Goal: Use online tool/utility: Utilize a website feature to perform a specific function

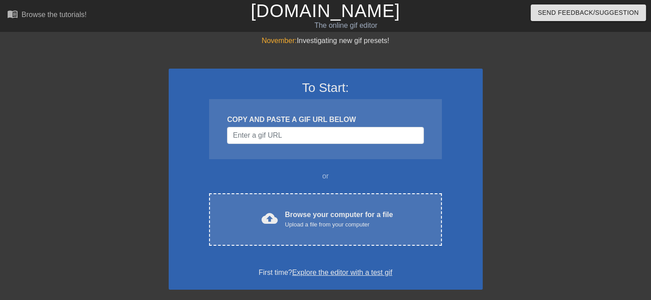
click at [385, 126] on div "COPY AND PASTE A GIF URL BELOW" at bounding box center [325, 129] width 232 height 60
click at [376, 136] on input "Username" at bounding box center [325, 135] width 196 height 17
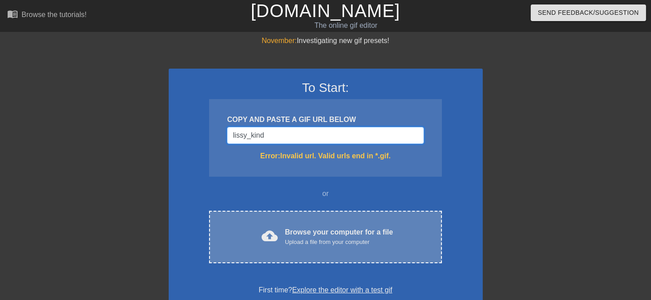
type input "lissy_kind"
click at [410, 232] on div "cloud_upload Browse your computer for a file Upload a file from your computer" at bounding box center [325, 237] width 195 height 20
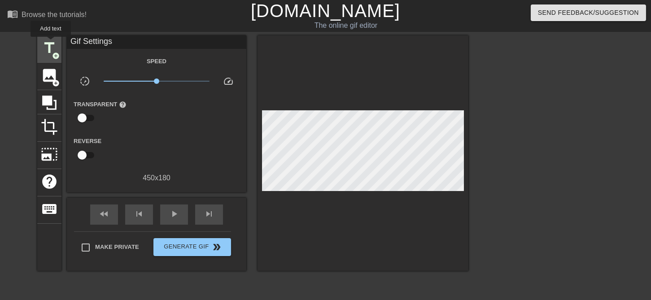
click at [51, 43] on span "title" at bounding box center [49, 47] width 17 height 17
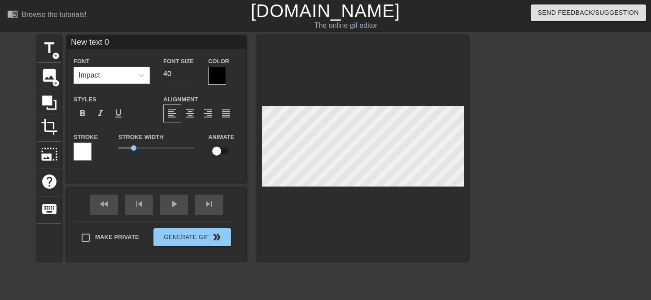
click at [121, 41] on input "New text 0" at bounding box center [156, 41] width 179 height 13
type input "N"
type input "lissy_kind"
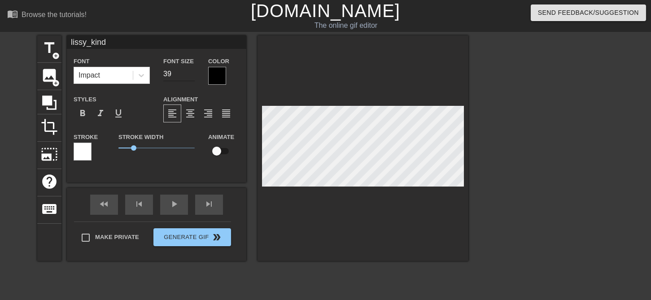
click at [192, 76] on input "39" at bounding box center [178, 74] width 31 height 14
click at [192, 76] on input "38" at bounding box center [178, 74] width 31 height 14
click at [192, 76] on input "35" at bounding box center [178, 74] width 31 height 14
click at [192, 76] on input "32" at bounding box center [178, 74] width 31 height 14
click at [192, 76] on input "31" at bounding box center [178, 74] width 31 height 14
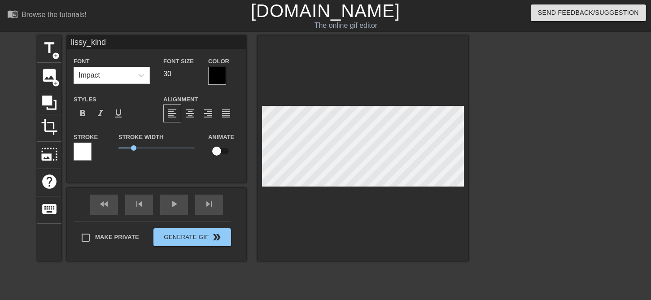
type input "30"
click at [192, 75] on input "30" at bounding box center [178, 74] width 31 height 14
click at [144, 74] on icon at bounding box center [141, 75] width 9 height 9
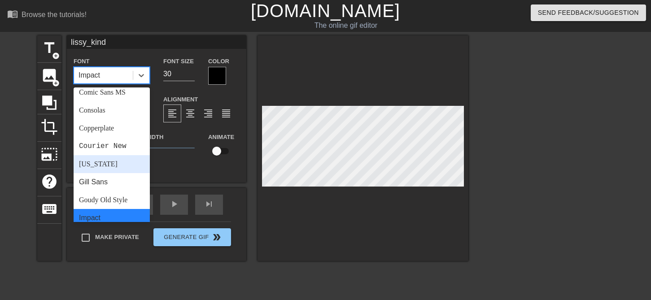
scroll to position [57, 0]
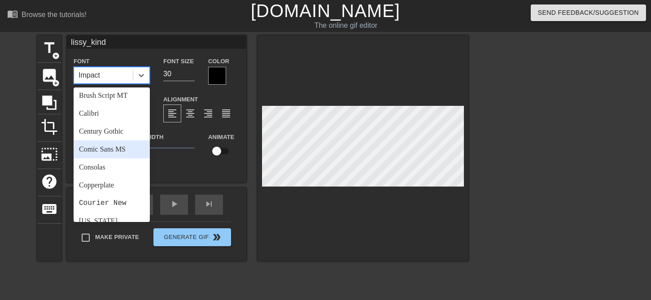
click at [116, 150] on div "Comic Sans MS" at bounding box center [112, 149] width 76 height 18
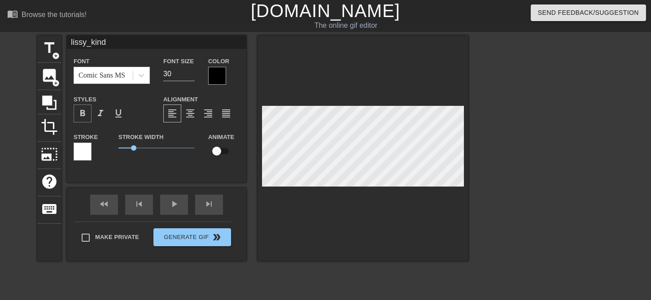
click at [84, 114] on span "format_bold" at bounding box center [82, 113] width 11 height 11
click at [50, 43] on span "title" at bounding box center [49, 47] width 17 height 17
type input "New text 1"
type input "40"
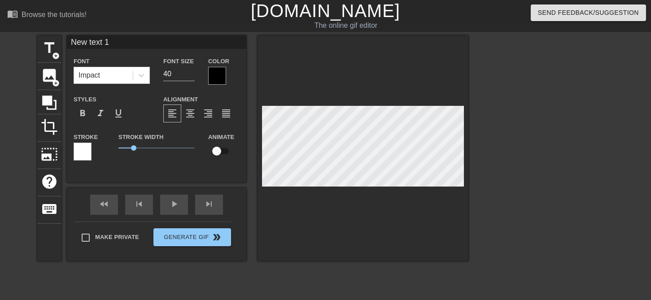
type input "New text"
type textarea "New text"
type input "New text"
type textarea "New text"
type input "New tex"
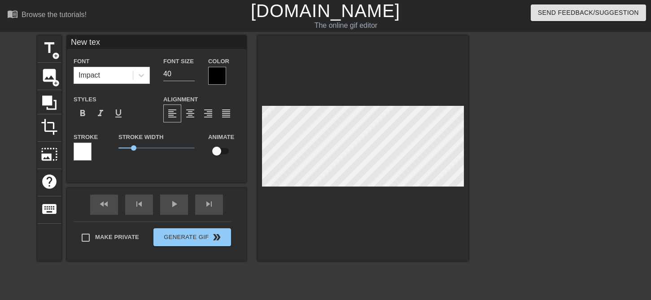
type textarea "New t"
type input "New"
type textarea "New"
type input "Ne"
type textarea "N"
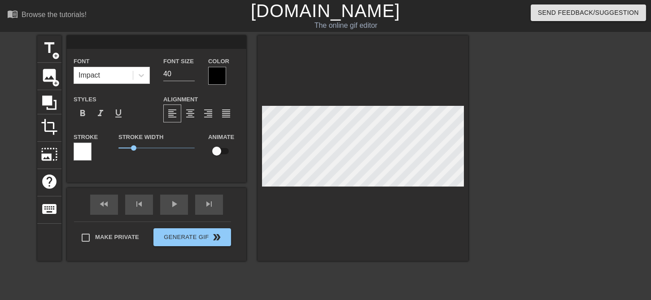
scroll to position [0, 0]
type input "lissy_kind"
type input "30"
click at [50, 47] on span "title" at bounding box center [49, 47] width 17 height 17
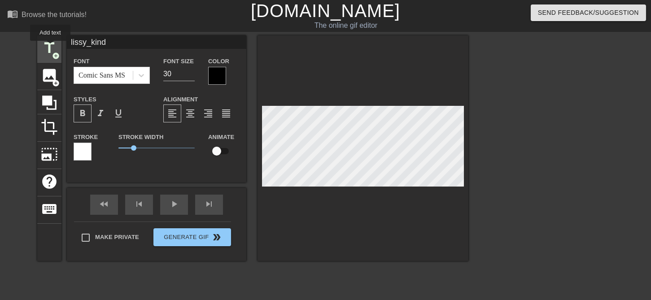
type input "New text 2"
type input "40"
type input "New 2"
type textarea "New 2"
type input "New 2"
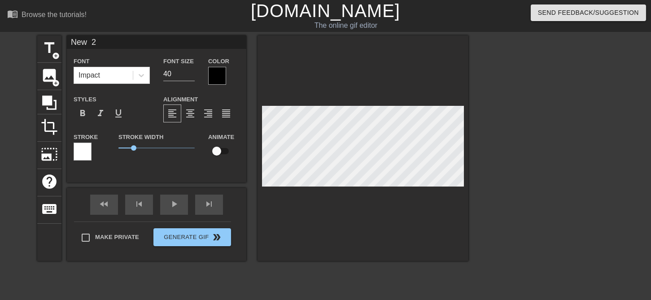
type textarea "New 2"
type input "Ne 2"
type textarea "Ne 2"
type input "N 2"
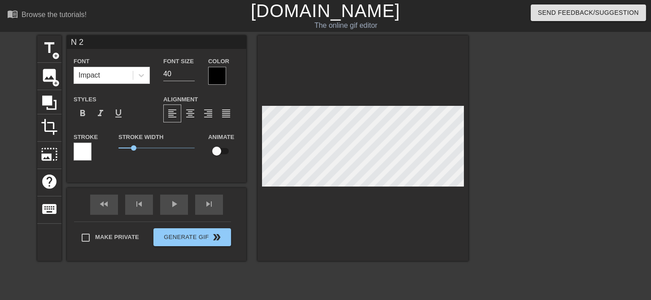
type textarea "2"
type input "2"
type textarea "2"
type input "lissy_kind"
click at [188, 76] on input "29" at bounding box center [178, 74] width 31 height 14
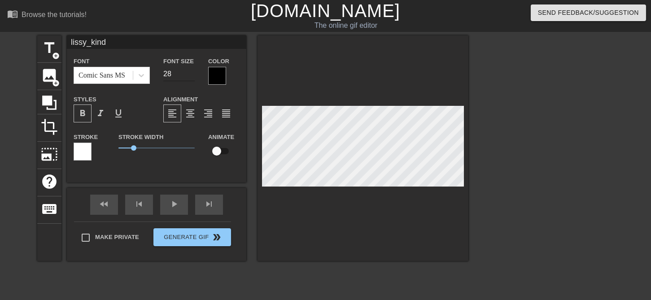
click at [188, 76] on input "28" at bounding box center [178, 74] width 31 height 14
click at [188, 76] on input "27" at bounding box center [178, 74] width 31 height 14
type input "26"
click at [188, 76] on input "26" at bounding box center [178, 74] width 31 height 14
click at [214, 74] on div at bounding box center [217, 76] width 18 height 18
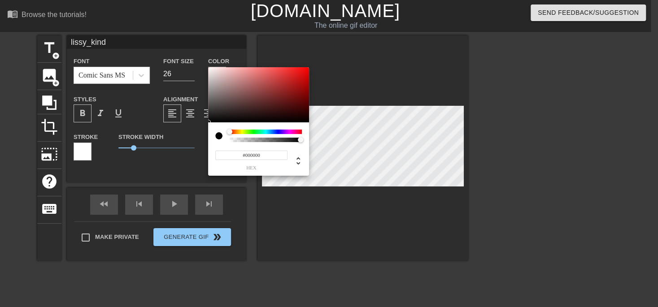
click at [228, 132] on div at bounding box center [229, 131] width 5 height 5
click at [231, 144] on div "#000000 hex" at bounding box center [258, 156] width 87 height 28
click at [211, 70] on div at bounding box center [258, 95] width 101 height 56
click at [219, 136] on div at bounding box center [218, 135] width 7 height 7
click at [218, 136] on div at bounding box center [218, 135] width 7 height 7
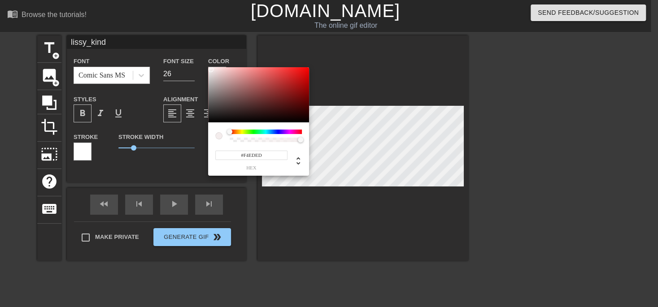
click at [218, 135] on div at bounding box center [218, 135] width 7 height 7
click at [246, 98] on div at bounding box center [258, 95] width 101 height 56
click at [246, 98] on div at bounding box center [245, 98] width 5 height 5
click at [211, 70] on div at bounding box center [258, 95] width 101 height 56
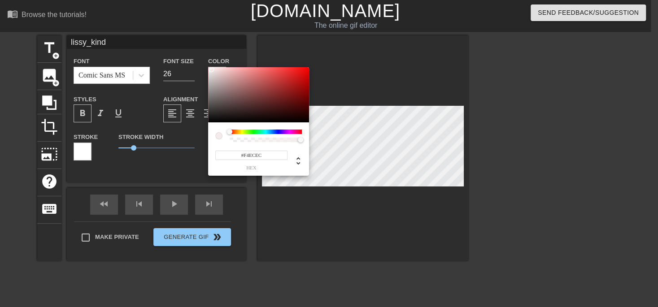
click at [211, 70] on div at bounding box center [211, 69] width 5 height 5
click at [209, 69] on div at bounding box center [258, 95] width 101 height 56
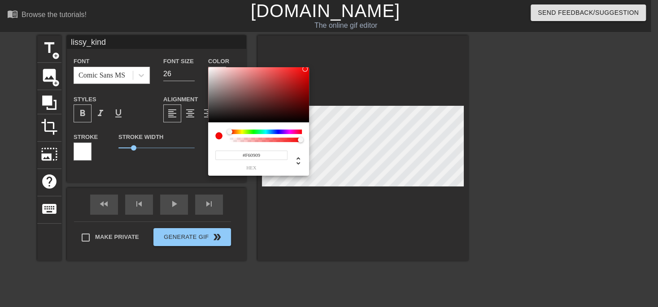
type input "#FCF5F5"
click at [211, 68] on div at bounding box center [258, 95] width 101 height 56
click at [211, 68] on div at bounding box center [210, 67] width 5 height 5
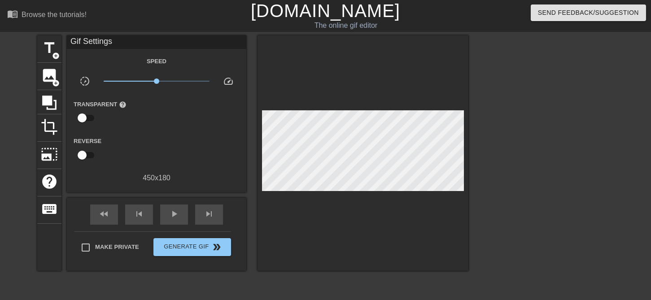
click at [341, 79] on div at bounding box center [362, 152] width 211 height 235
click at [49, 44] on span "title" at bounding box center [49, 47] width 17 height 17
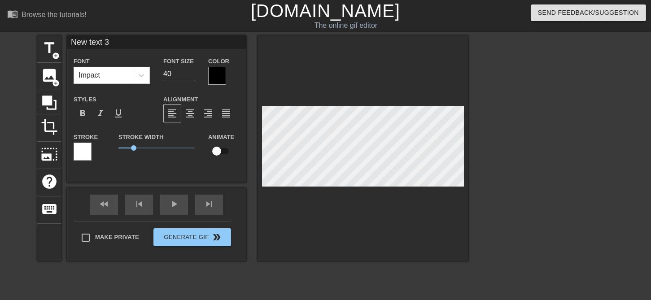
scroll to position [0, 1]
type input "New text"
type textarea "New te"
type input "New t"
type textarea "New"
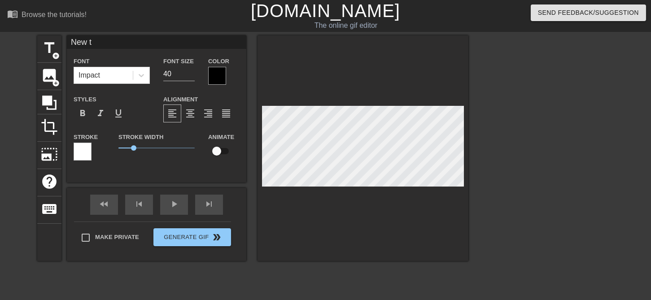
type input "New"
type textarea "New"
type input "Ne"
type textarea "Ne"
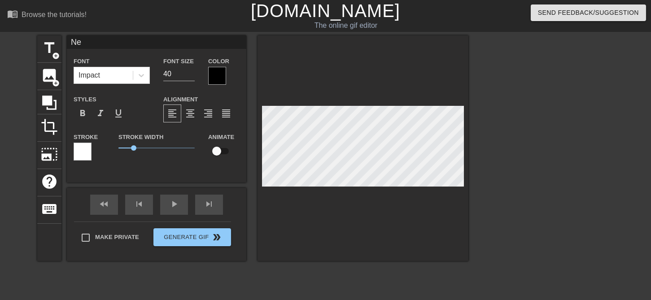
type input "N"
type textarea "N"
type input "lissy_kind"
type input "26"
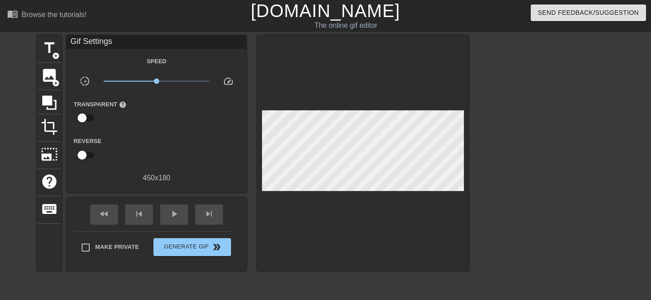
click at [294, 109] on div at bounding box center [362, 152] width 211 height 235
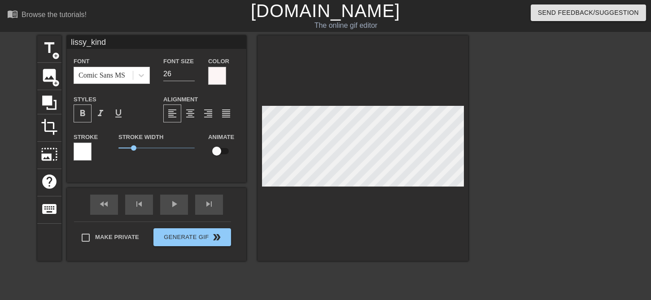
scroll to position [0, 0]
click at [213, 235] on div "Make Private Generate Gif double_arrow" at bounding box center [152, 239] width 157 height 35
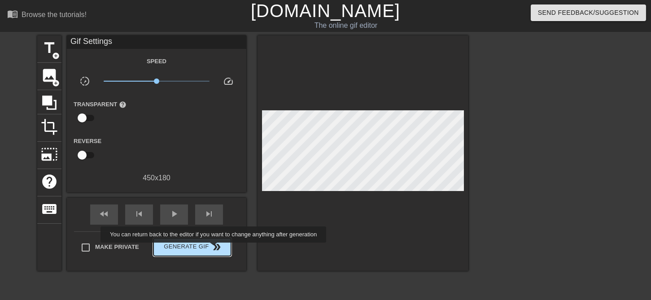
click at [214, 249] on span "double_arrow" at bounding box center [217, 247] width 11 height 11
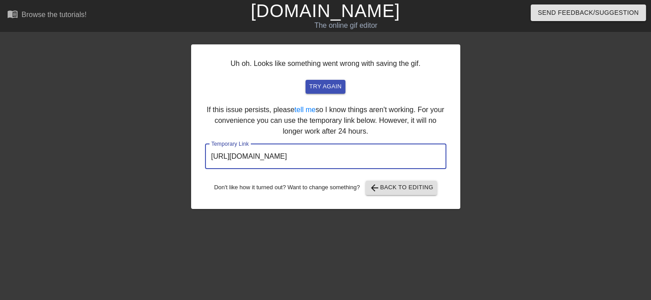
click at [296, 156] on input "http://www.gifntext.com/temp_generations/H9DOELNK.gif" at bounding box center [325, 156] width 241 height 25
click at [424, 190] on span "arrow_back Back to Editing" at bounding box center [401, 188] width 64 height 11
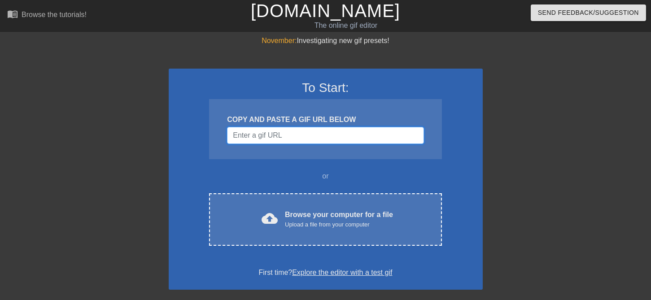
click at [318, 138] on input "Username" at bounding box center [325, 135] width 196 height 17
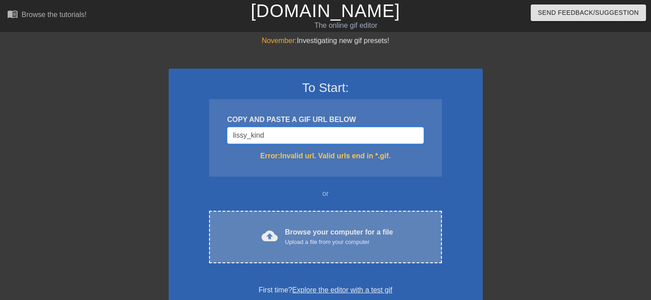
type input "lissy_kind"
click at [297, 240] on div "Upload a file from your computer" at bounding box center [339, 242] width 108 height 9
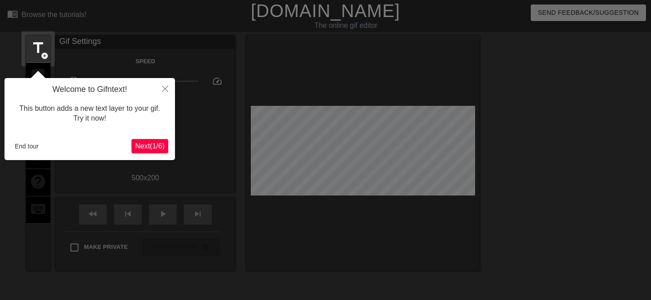
scroll to position [22, 0]
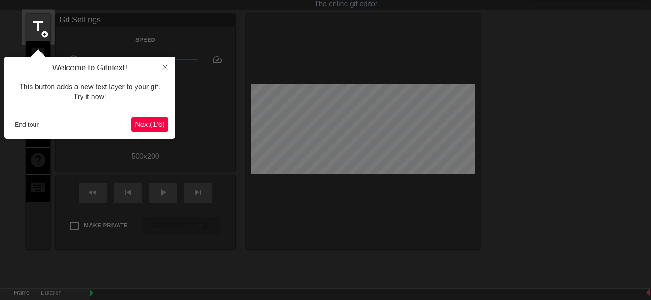
click at [150, 122] on span "Next ( 1 / 6 )" at bounding box center [150, 125] width 30 height 8
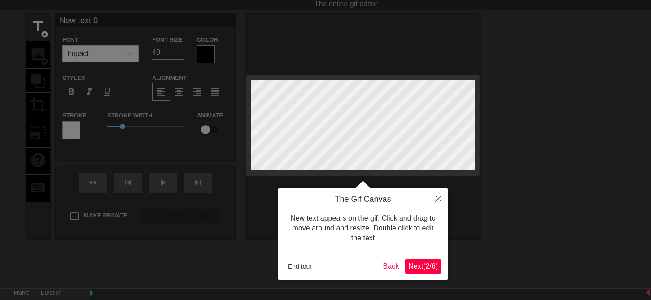
scroll to position [0, 0]
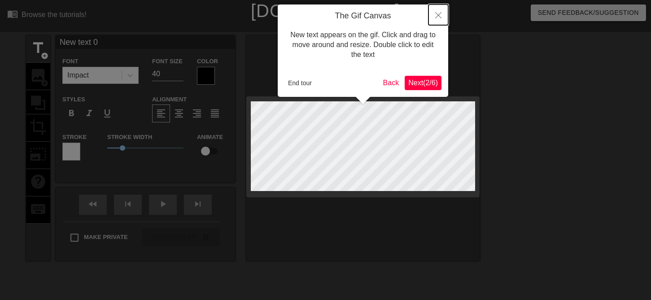
click at [434, 17] on button "Close" at bounding box center [438, 14] width 20 height 21
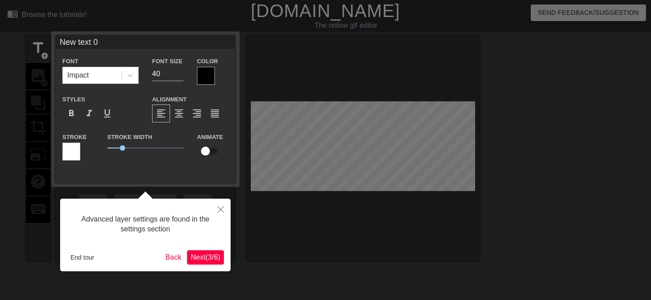
scroll to position [22, 0]
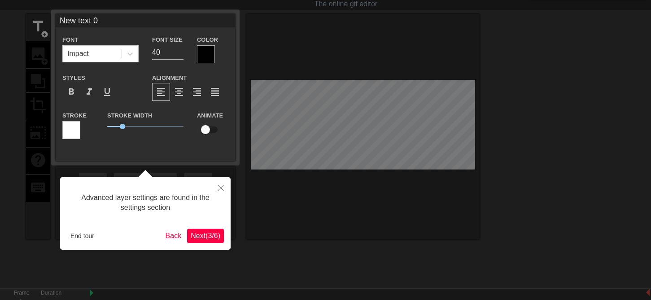
click at [113, 22] on input "New text 0" at bounding box center [145, 20] width 179 height 13
type input "N"
type input "lissy_kind"
drag, startPoint x: 349, startPoint y: 125, endPoint x: 349, endPoint y: 117, distance: 7.6
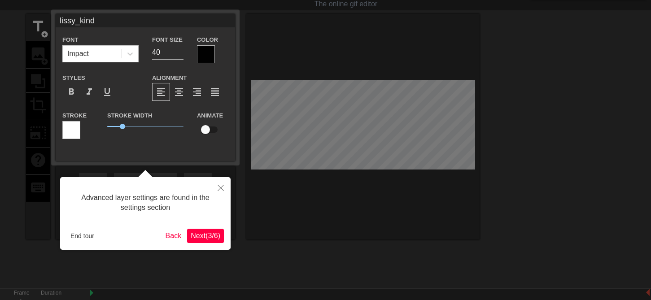
click at [349, 118] on div at bounding box center [325, 157] width 651 height 359
drag, startPoint x: 352, startPoint y: 121, endPoint x: 349, endPoint y: 94, distance: 27.0
click at [349, 94] on div at bounding box center [325, 157] width 651 height 359
drag, startPoint x: 389, startPoint y: 124, endPoint x: 380, endPoint y: 101, distance: 24.6
click at [380, 101] on div at bounding box center [325, 157] width 651 height 359
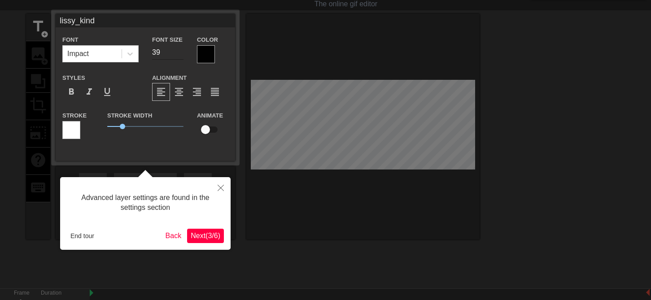
click at [179, 53] on input "39" at bounding box center [167, 52] width 31 height 14
type input "38"
click at [179, 53] on input "38" at bounding box center [167, 52] width 31 height 14
drag, startPoint x: 389, startPoint y: 126, endPoint x: 389, endPoint y: 118, distance: 7.6
click at [389, 118] on div at bounding box center [325, 157] width 651 height 359
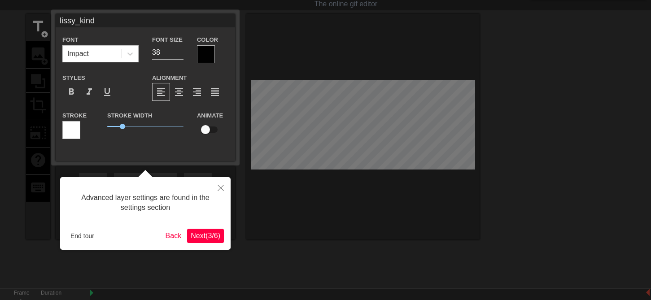
click at [336, 122] on div at bounding box center [325, 157] width 651 height 359
click at [336, 121] on div at bounding box center [325, 157] width 651 height 359
click at [337, 120] on div at bounding box center [325, 157] width 651 height 359
click at [340, 118] on div at bounding box center [325, 157] width 651 height 359
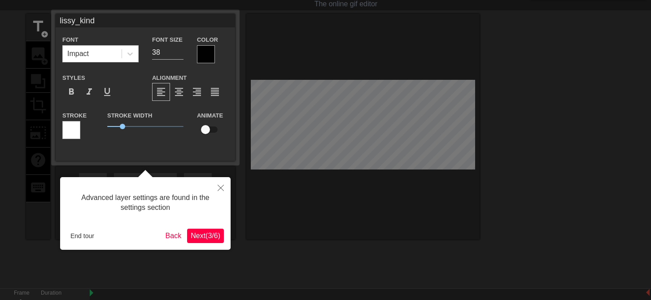
click at [315, 121] on div at bounding box center [325, 157] width 651 height 359
click at [327, 121] on div at bounding box center [325, 157] width 651 height 359
click at [131, 52] on icon at bounding box center [130, 53] width 9 height 9
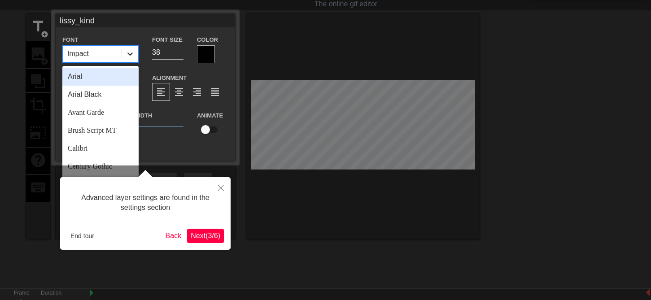
click at [132, 52] on icon at bounding box center [130, 53] width 9 height 9
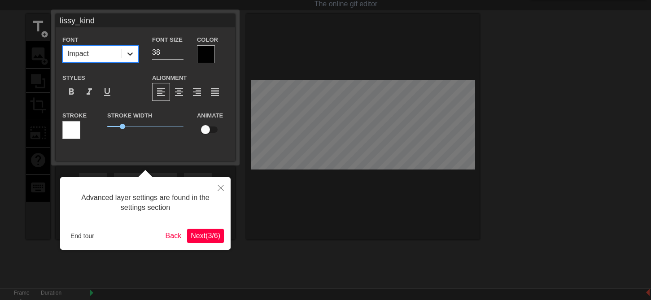
click at [132, 52] on icon at bounding box center [130, 53] width 9 height 9
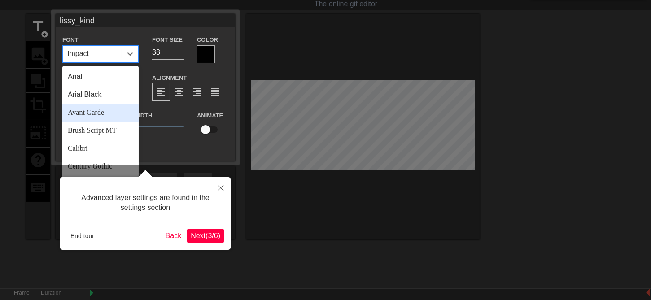
click at [101, 111] on div "Avant Garde" at bounding box center [100, 113] width 76 height 18
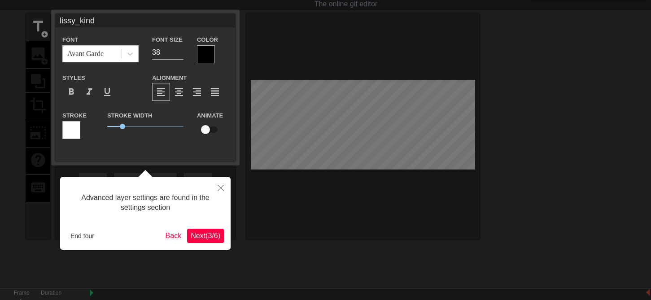
click at [101, 111] on div "Stroke Width 1" at bounding box center [145, 128] width 90 height 37
click at [380, 122] on div at bounding box center [325, 157] width 651 height 359
click at [382, 122] on div at bounding box center [325, 157] width 651 height 359
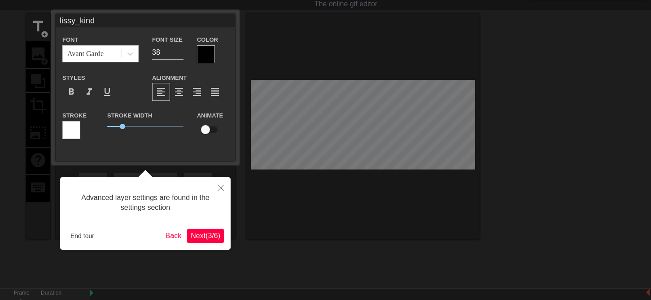
click at [382, 122] on div at bounding box center [325, 157] width 651 height 359
click at [73, 39] on label "Font" at bounding box center [70, 39] width 16 height 9
click at [76, 41] on label "Font" at bounding box center [70, 39] width 16 height 9
drag, startPoint x: 76, startPoint y: 41, endPoint x: 82, endPoint y: 26, distance: 15.9
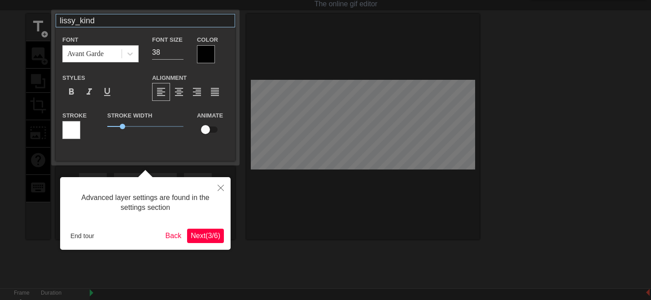
click at [76, 40] on label "Font" at bounding box center [70, 39] width 16 height 9
click at [84, 22] on input "lissy_kind" at bounding box center [145, 20] width 179 height 13
drag, startPoint x: 344, startPoint y: 125, endPoint x: 345, endPoint y: 112, distance: 13.0
click at [345, 112] on div at bounding box center [325, 157] width 651 height 359
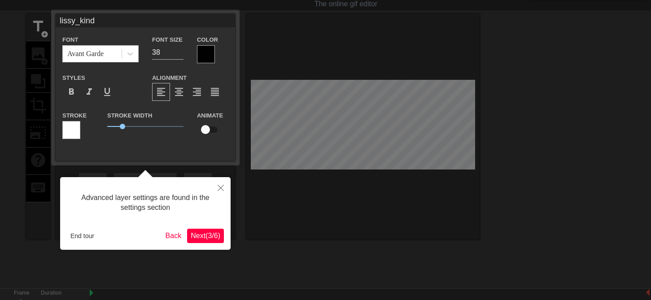
click at [328, 121] on div at bounding box center [325, 157] width 651 height 359
click at [328, 119] on div at bounding box center [325, 157] width 651 height 359
click at [331, 117] on div at bounding box center [325, 157] width 651 height 359
click at [220, 186] on icon "Close" at bounding box center [221, 188] width 6 height 6
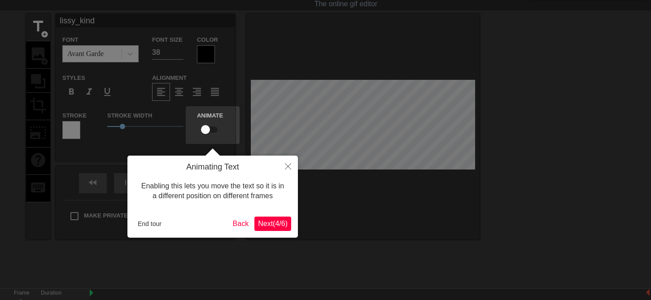
scroll to position [0, 0]
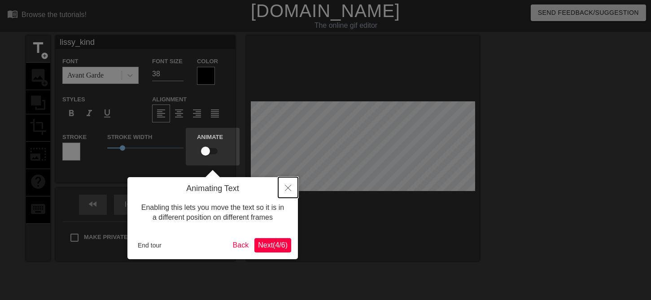
click at [289, 187] on icon "Close" at bounding box center [288, 188] width 6 height 6
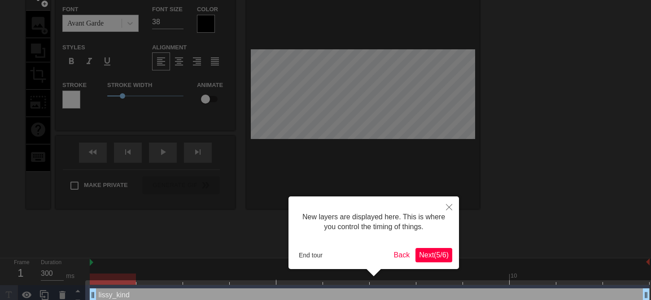
scroll to position [65, 0]
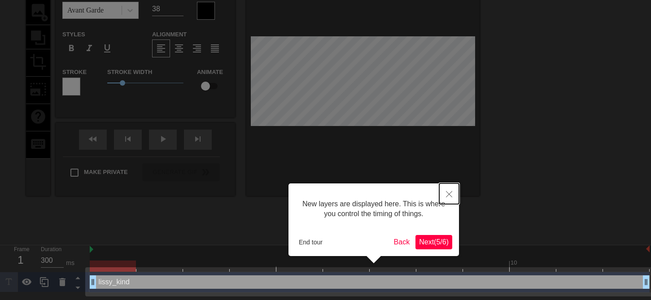
click at [454, 192] on button "Close" at bounding box center [449, 193] width 20 height 21
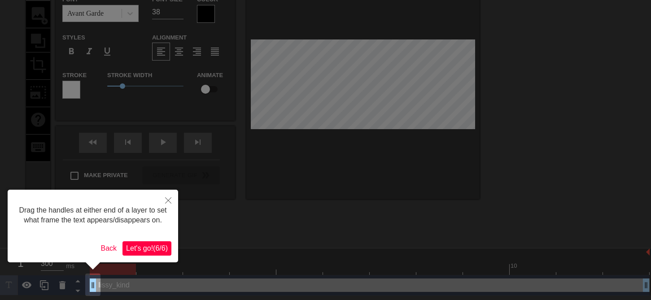
scroll to position [0, 0]
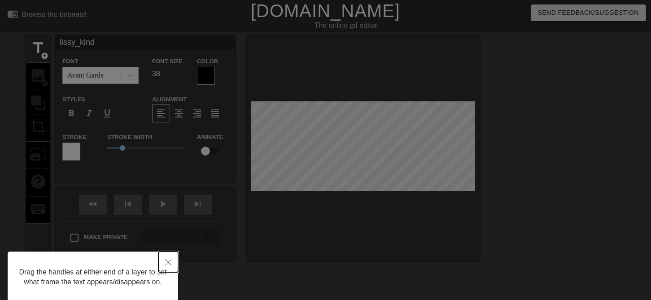
click at [168, 260] on icon "Close" at bounding box center [168, 262] width 6 height 6
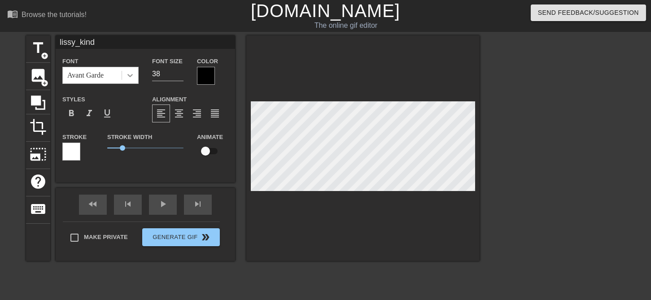
click at [125, 73] on div at bounding box center [130, 75] width 16 height 16
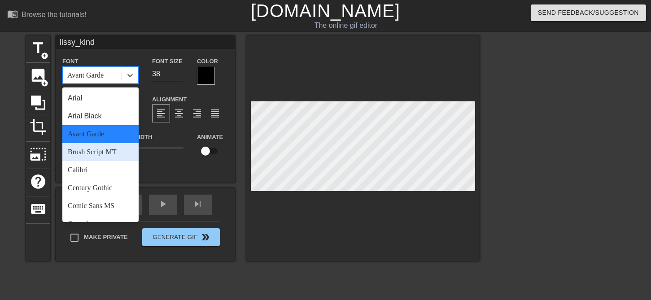
click at [94, 152] on div "Brush Script MT" at bounding box center [100, 152] width 76 height 18
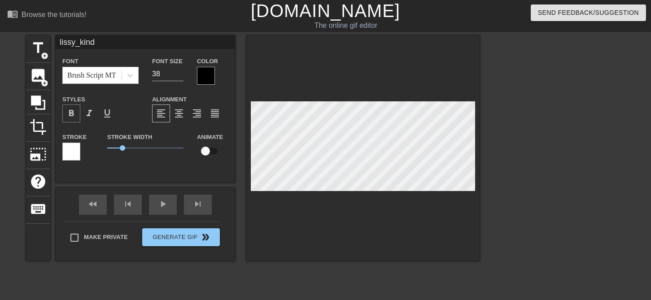
click at [72, 112] on span "format_bold" at bounding box center [71, 113] width 11 height 11
click at [131, 75] on icon at bounding box center [129, 75] width 5 height 3
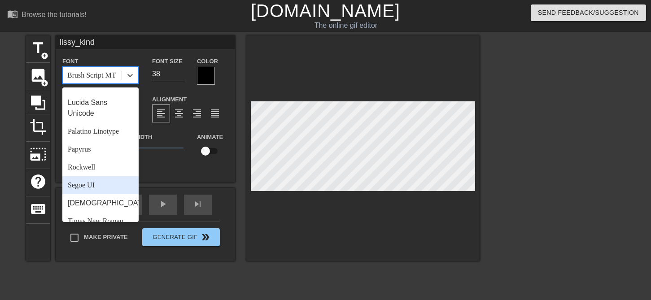
scroll to position [264, 0]
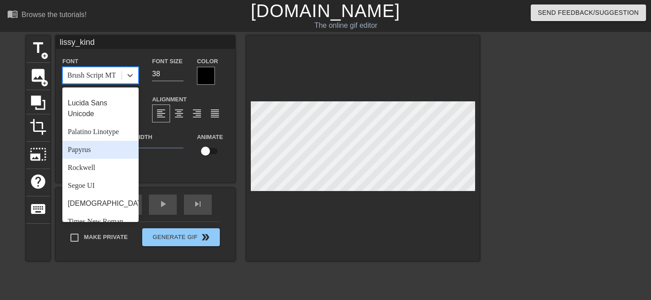
click at [91, 159] on div "Papyrus" at bounding box center [100, 150] width 76 height 18
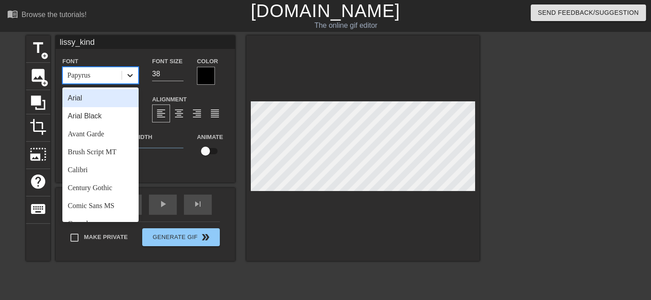
click at [136, 74] on div at bounding box center [130, 75] width 16 height 16
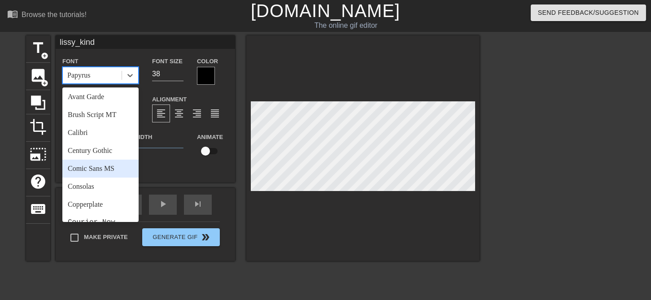
scroll to position [0, 0]
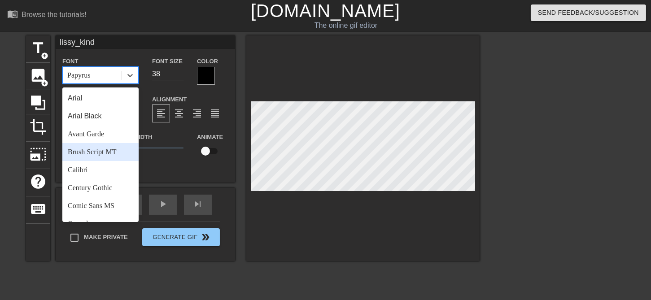
click at [105, 153] on div "Brush Script MT" at bounding box center [100, 152] width 76 height 18
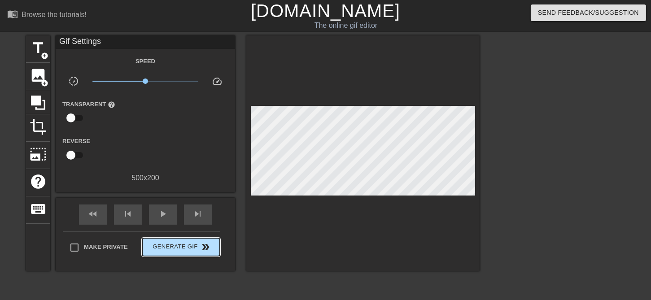
click at [196, 237] on div "Make Private Generate Gif double_arrow" at bounding box center [141, 248] width 157 height 35
click at [207, 248] on span "double_arrow" at bounding box center [205, 247] width 11 height 11
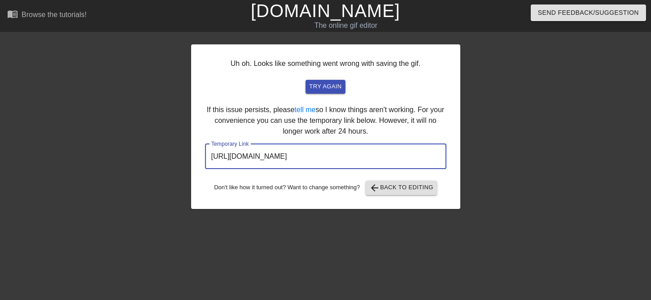
click at [359, 152] on input "[URL][DOMAIN_NAME]" at bounding box center [325, 156] width 241 height 25
